Goal: Information Seeking & Learning: Learn about a topic

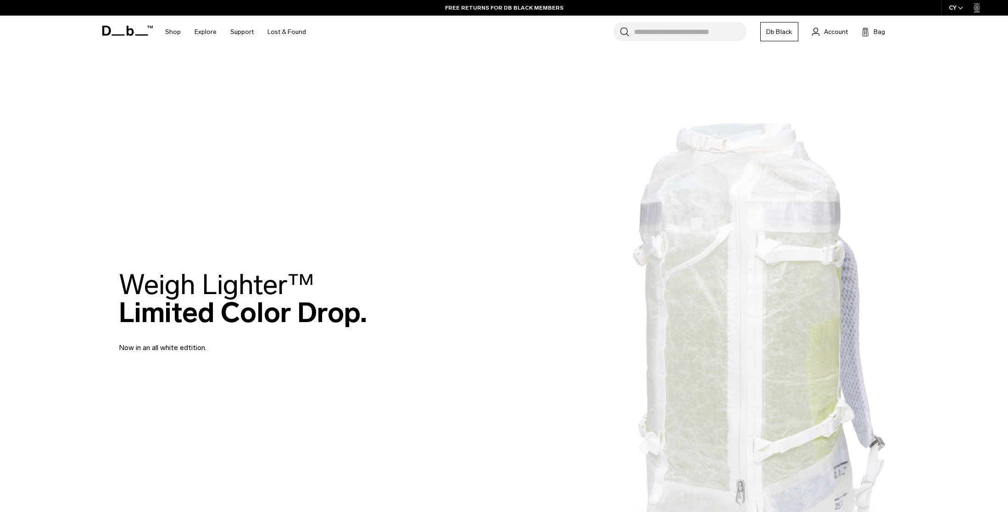
drag, startPoint x: 163, startPoint y: 288, endPoint x: 367, endPoint y: 316, distance: 205.7
click at [367, 316] on h2 "Weigh Lighter™  Limited Color Drop." at bounding box center [243, 299] width 248 height 56
drag, startPoint x: 208, startPoint y: 351, endPoint x: 113, endPoint y: 335, distance: 96.3
click at [111, 335] on div "Weigh Lighter™  Limited Color Drop. Now in an all white edtition." at bounding box center [504, 312] width 826 height 138
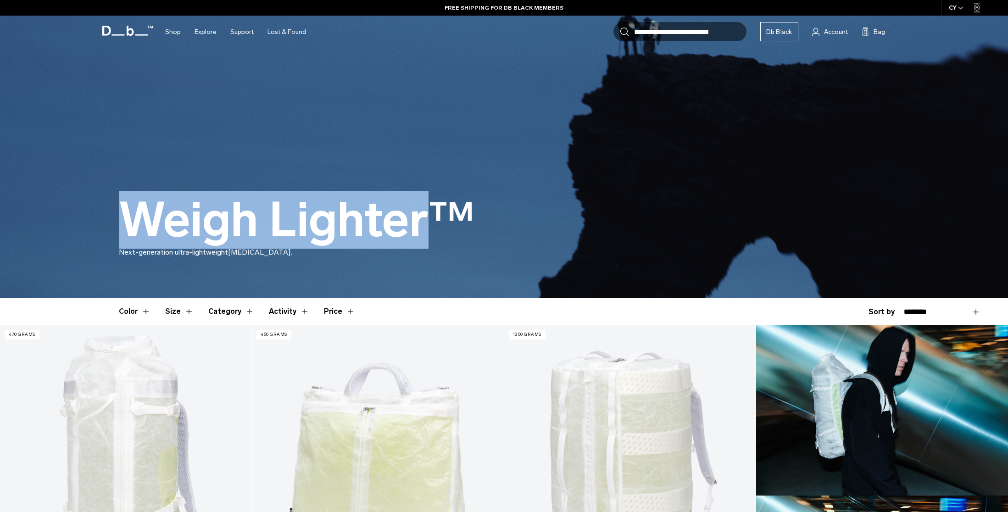
drag, startPoint x: 127, startPoint y: 214, endPoint x: 441, endPoint y: 231, distance: 314.9
click at [441, 231] on h1 "Weigh Lighter™" at bounding box center [297, 220] width 356 height 53
copy h1 "Weigh Lighter"
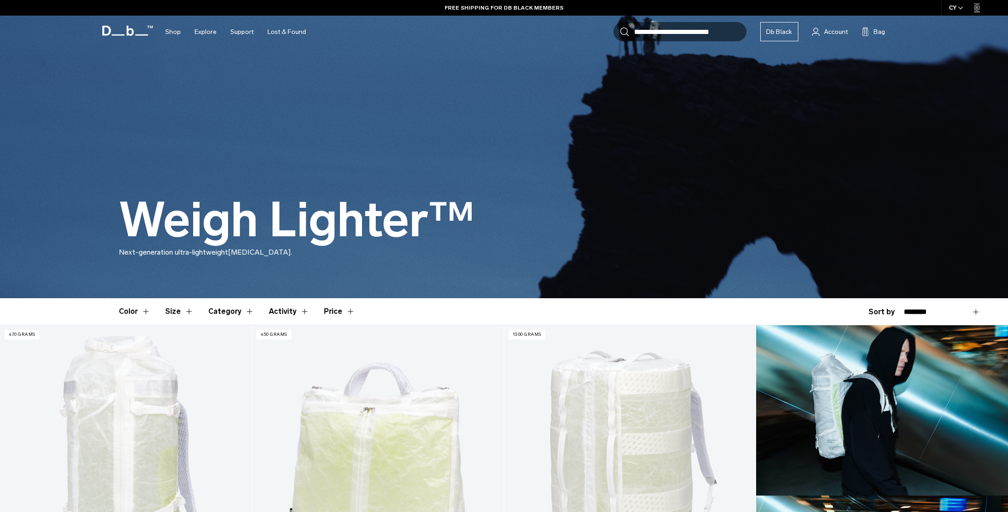
click at [351, 263] on p "Next-generation ultra-lightweight mountaineering." at bounding box center [504, 258] width 771 height 22
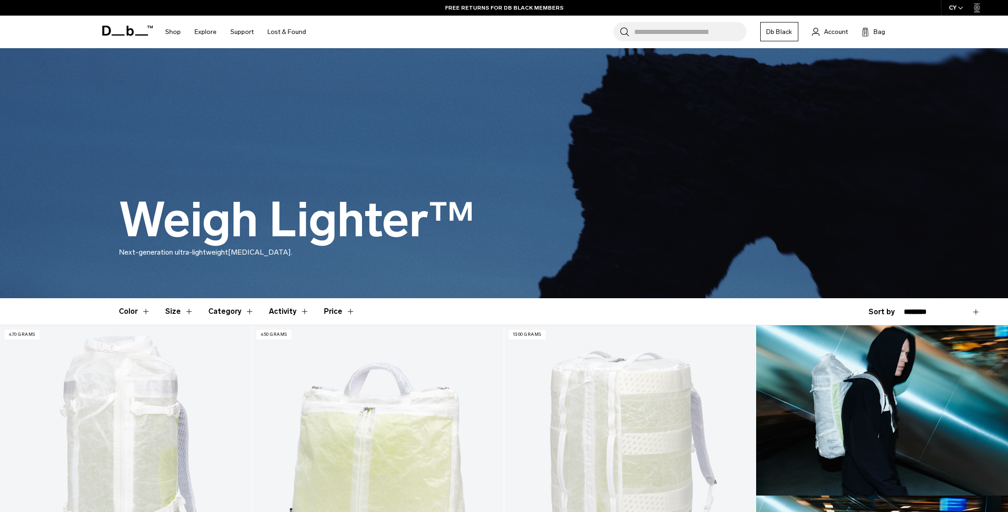
click at [115, 28] on icon at bounding box center [127, 31] width 50 height 10
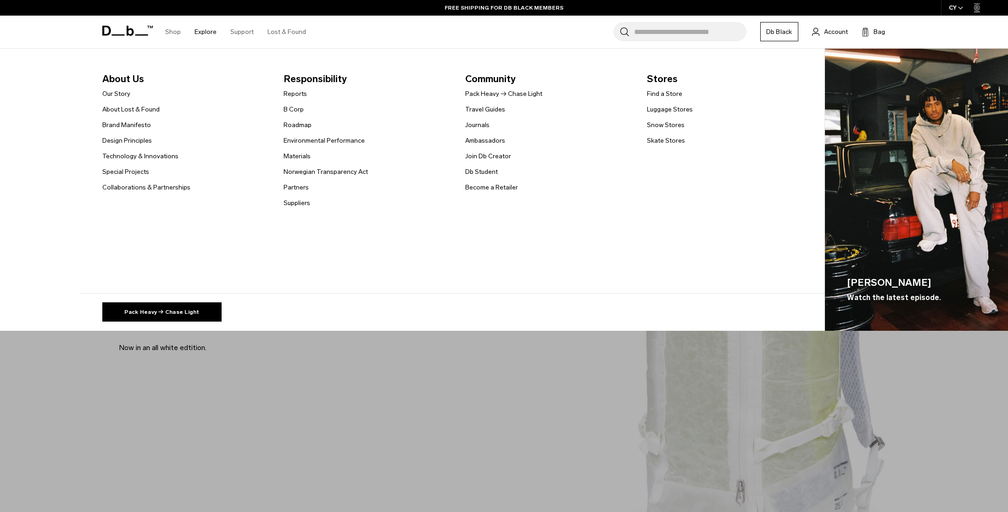
click at [198, 33] on link "Explore" at bounding box center [206, 32] width 22 height 33
click at [121, 96] on link "Our Story" at bounding box center [116, 94] width 28 height 10
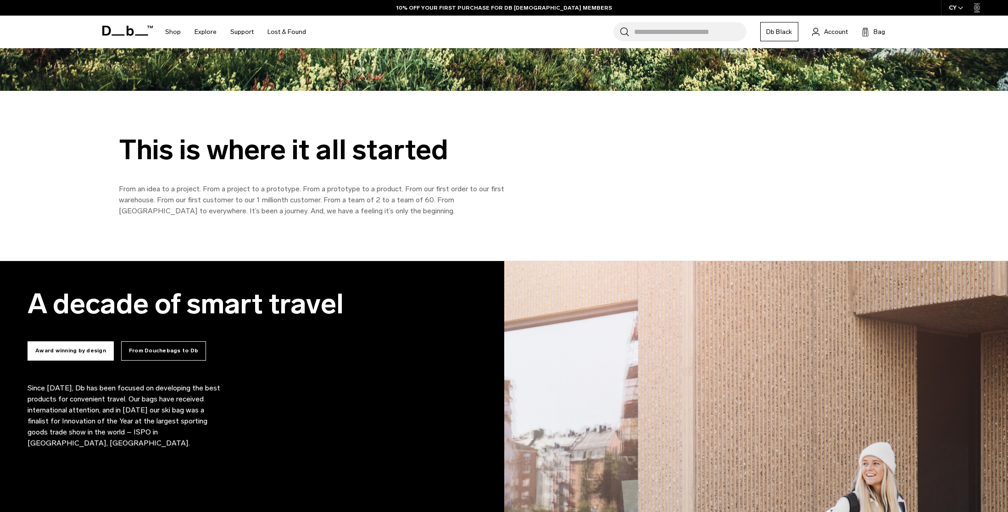
scroll to position [526, 0]
